Goal: Transaction & Acquisition: Purchase product/service

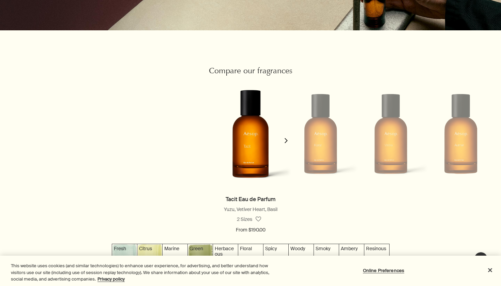
scroll to position [571, 0]
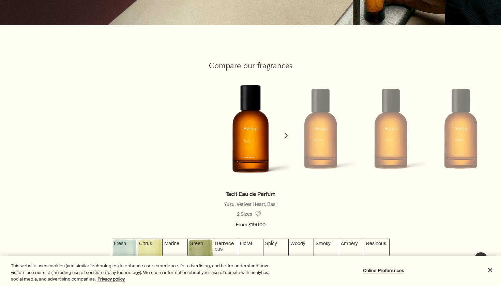
click at [284, 134] on button "chevron" at bounding box center [286, 131] width 14 height 116
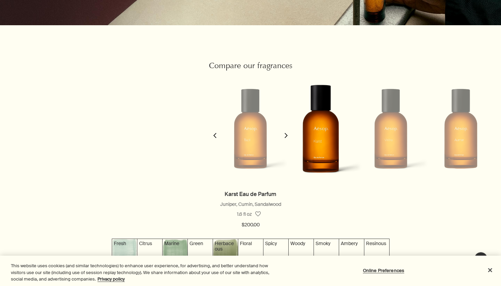
scroll to position [0, 70]
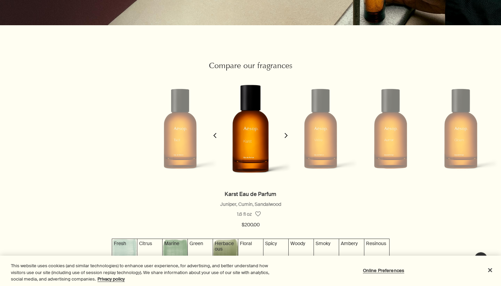
click at [265, 131] on img at bounding box center [250, 128] width 83 height 131
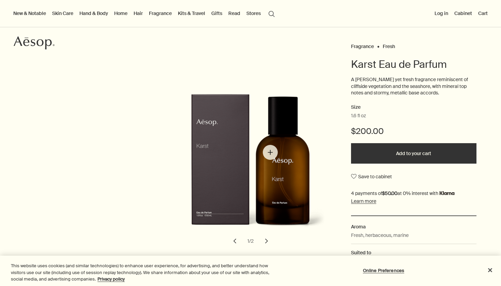
scroll to position [73, 0]
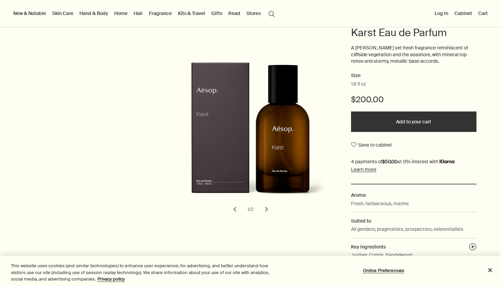
click at [422, 286] on div at bounding box center [250, 286] width 501 height 0
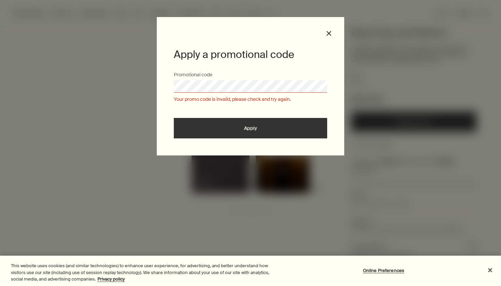
click at [377, 286] on div at bounding box center [250, 286] width 501 height 0
click at [328, 29] on div "Apply a promotional code Promotional code Your promo code is invalid, please ch…" at bounding box center [250, 86] width 187 height 138
click at [327, 32] on button "close" at bounding box center [329, 33] width 6 height 6
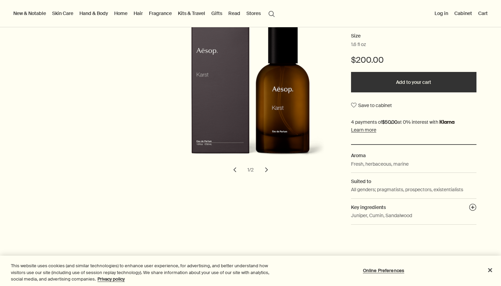
scroll to position [120, 0]
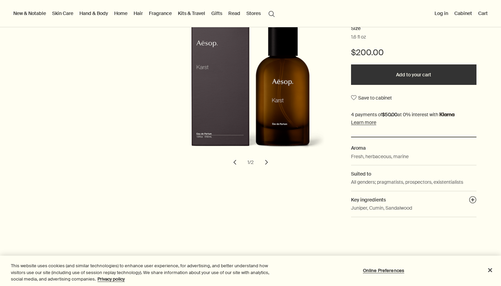
click at [260, 161] on button "chevron" at bounding box center [266, 162] width 15 height 15
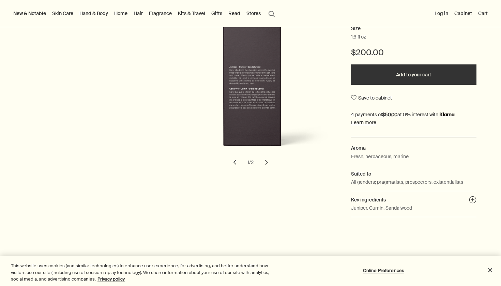
click at [262, 161] on button "chevron" at bounding box center [266, 162] width 15 height 15
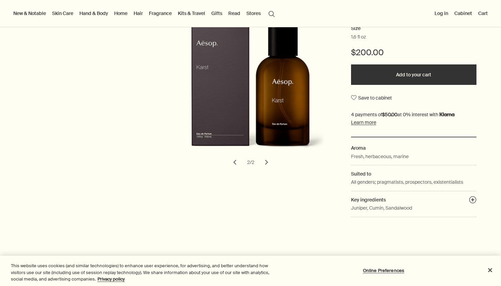
click at [262, 161] on button "chevron" at bounding box center [266, 162] width 15 height 15
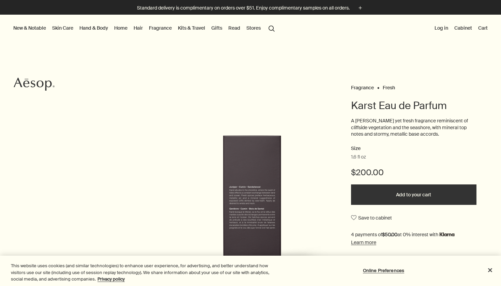
scroll to position [46, 0]
